Goal: Task Accomplishment & Management: Manage account settings

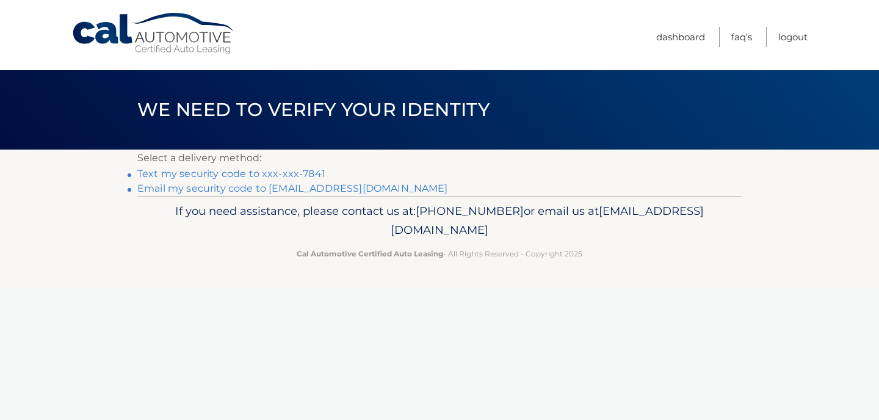
click at [250, 173] on link "Text my security code to xxx-xxx-7841" at bounding box center [231, 174] width 188 height 12
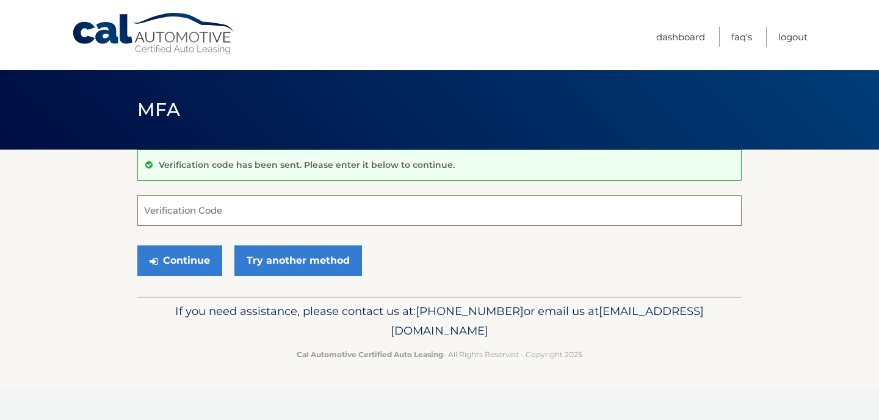
click at [193, 203] on input "Verification Code" at bounding box center [439, 210] width 604 height 31
type input "020904"
click at [178, 264] on button "Continue" at bounding box center [179, 260] width 85 height 31
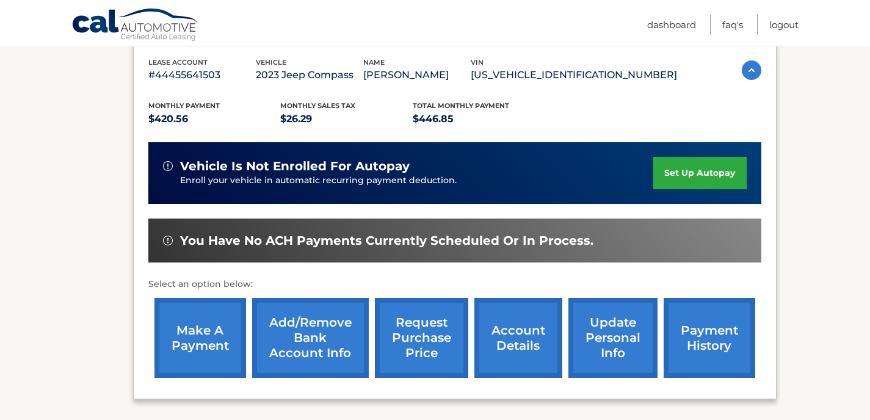
scroll to position [250, 0]
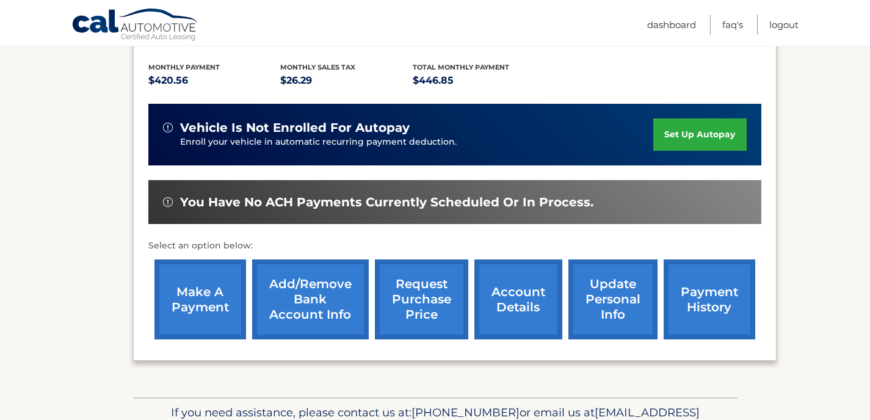
click at [605, 310] on link "update personal info" at bounding box center [612, 299] width 89 height 80
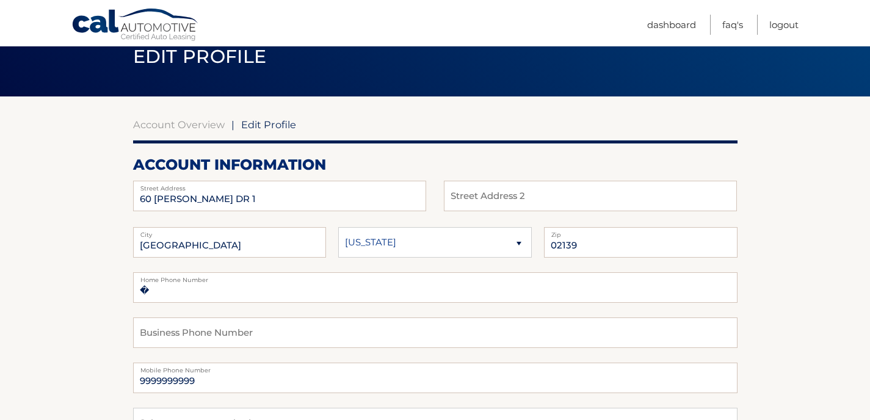
scroll to position [52, 0]
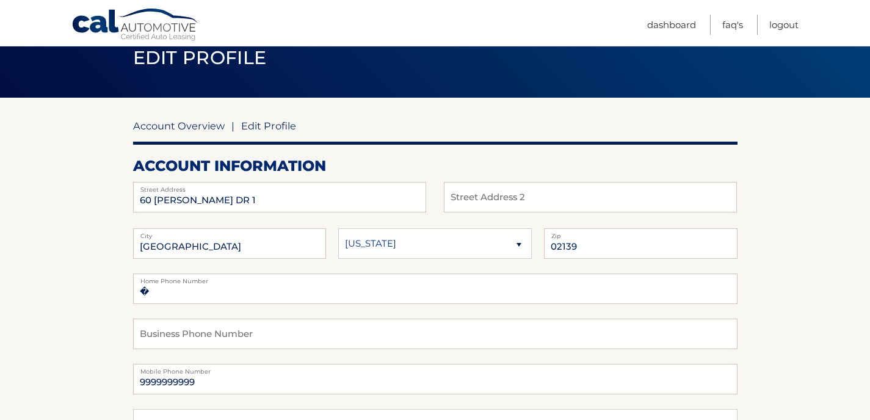
click at [179, 126] on link "Account Overview" at bounding box center [179, 126] width 92 height 12
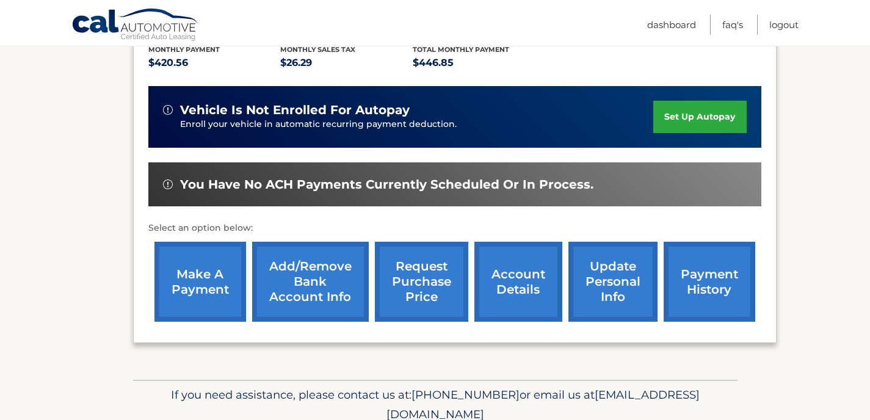
scroll to position [268, 0]
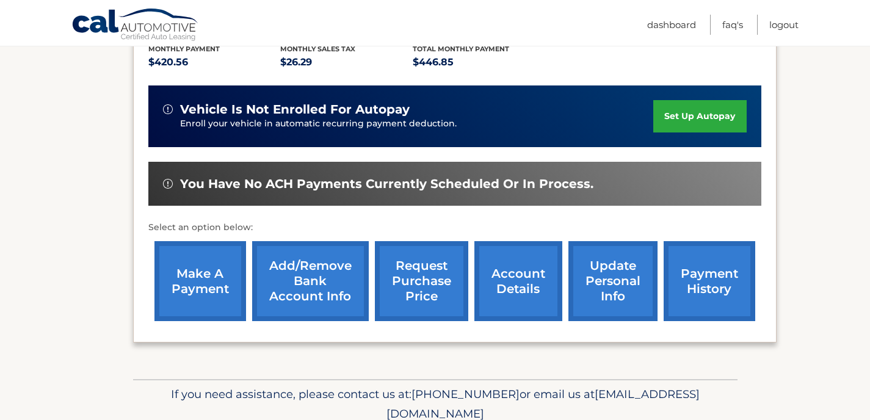
click at [532, 275] on link "account details" at bounding box center [518, 281] width 88 height 80
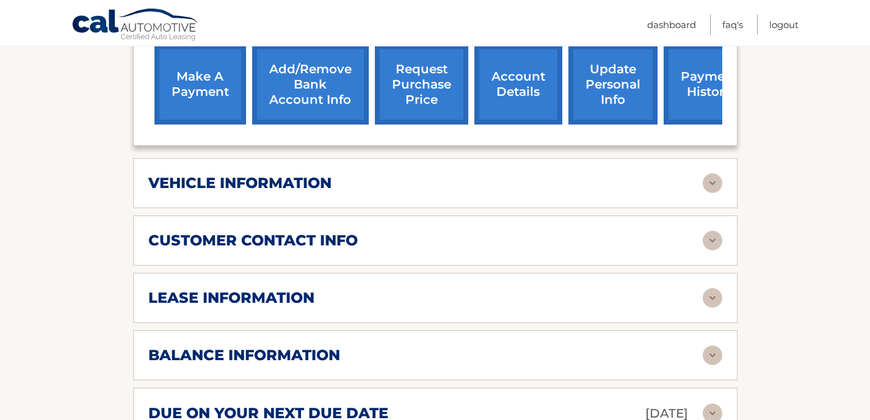
scroll to position [500, 0]
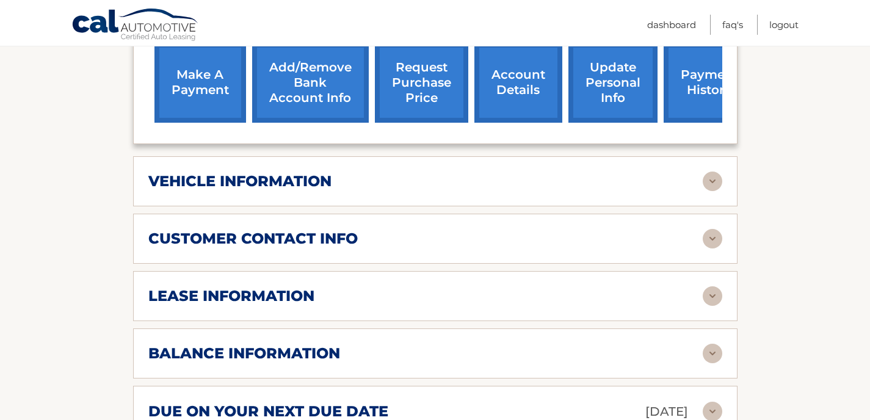
click at [707, 229] on img at bounding box center [712, 239] width 20 height 20
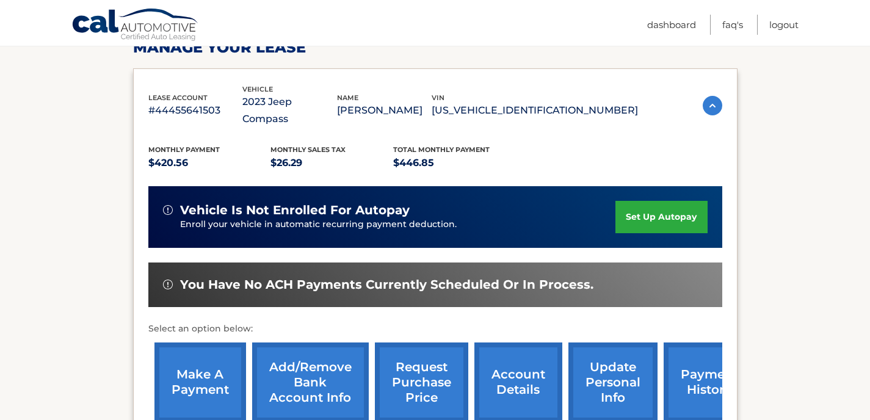
scroll to position [207, 0]
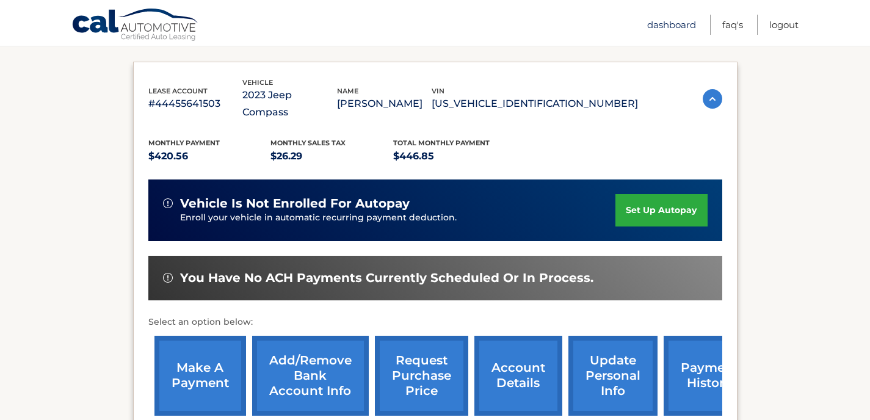
click at [666, 25] on link "Dashboard" at bounding box center [671, 25] width 49 height 20
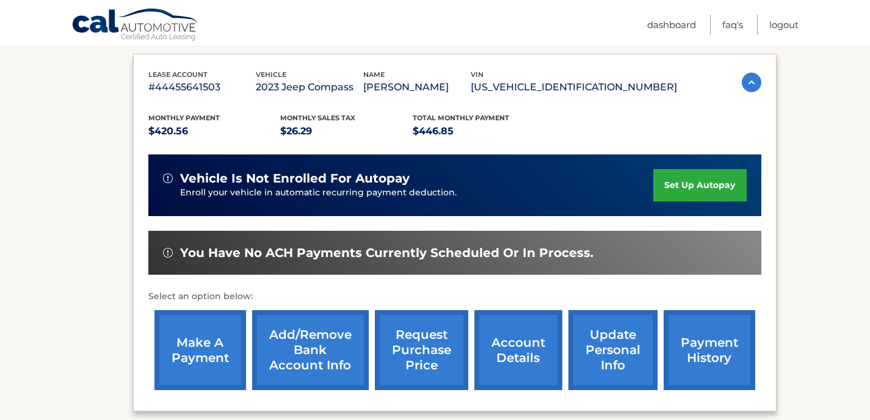
scroll to position [217, 0]
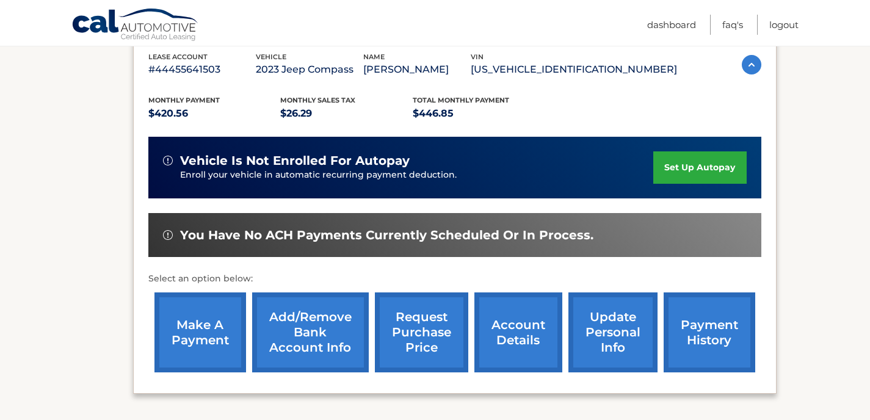
click at [616, 336] on link "update personal info" at bounding box center [612, 332] width 89 height 80
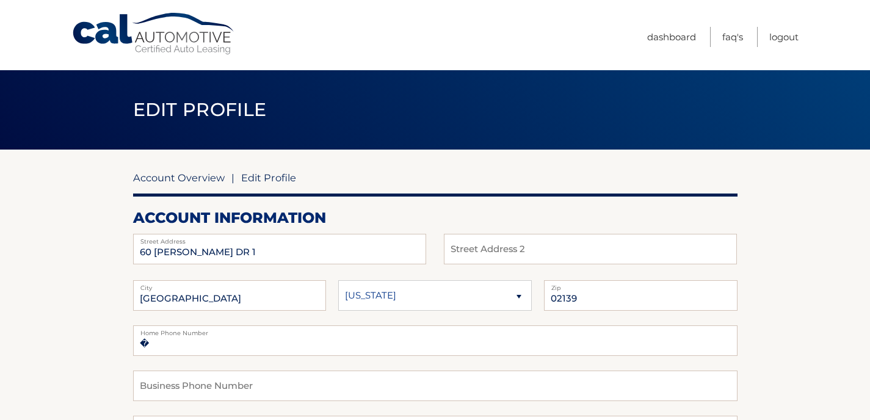
click at [163, 177] on link "Account Overview" at bounding box center [179, 177] width 92 height 12
